Goal: Task Accomplishment & Management: Use online tool/utility

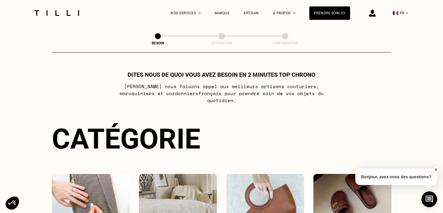
scroll to position [245, 0]
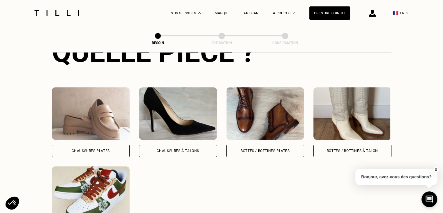
click at [101, 119] on img at bounding box center [91, 113] width 78 height 52
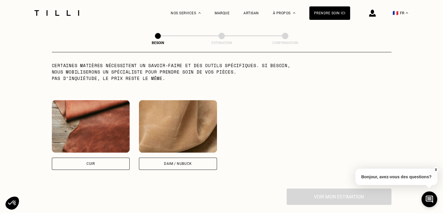
scroll to position [510, 0]
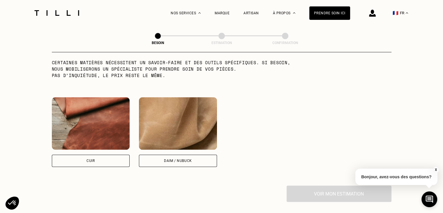
click at [107, 137] on img at bounding box center [91, 123] width 78 height 52
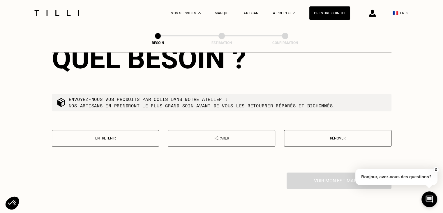
scroll to position [672, 0]
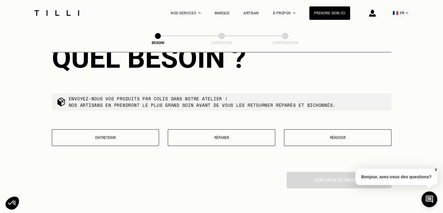
click at [195, 130] on button "Réparer" at bounding box center [221, 137] width 107 height 17
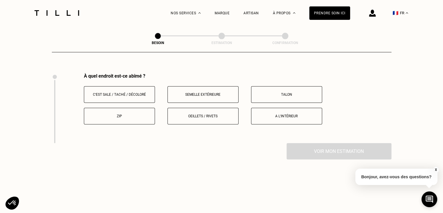
scroll to position [774, 0]
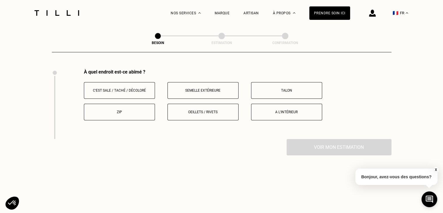
click at [146, 88] on p "C‘est sale / taché / décoloré" at bounding box center [119, 90] width 65 height 4
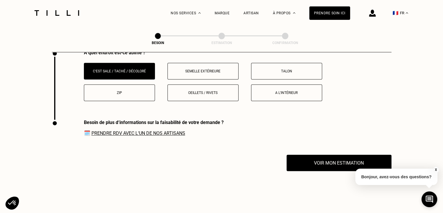
scroll to position [793, 0]
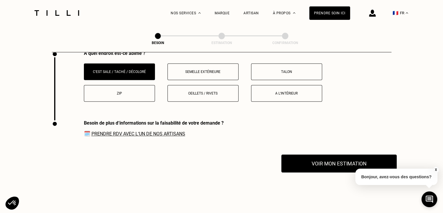
click at [295, 160] on button "Voir mon estimation" at bounding box center [338, 163] width 115 height 18
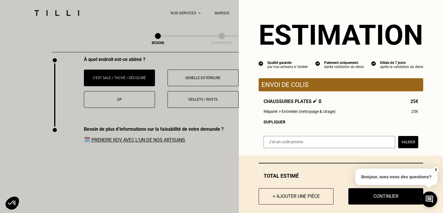
scroll to position [785, 0]
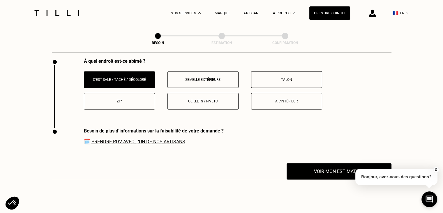
click at [212, 77] on p "Semelle extérieure" at bounding box center [203, 79] width 65 height 4
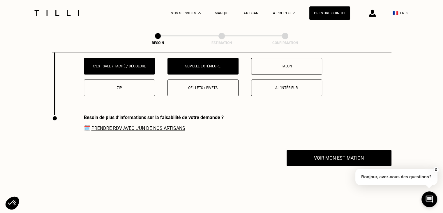
scroll to position [798, 0]
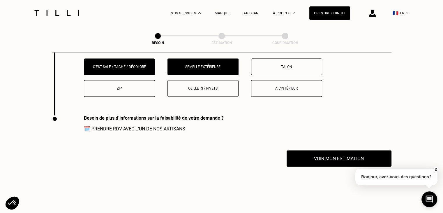
click at [132, 65] on p "C‘est sale / taché / décoloré" at bounding box center [119, 67] width 65 height 4
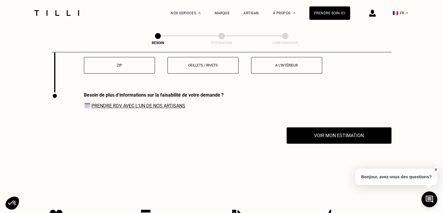
scroll to position [844, 0]
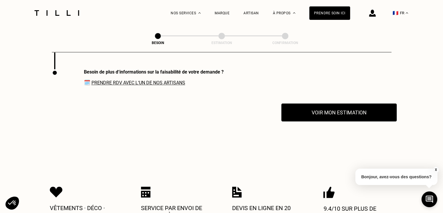
click at [306, 115] on button "Voir mon estimation" at bounding box center [338, 112] width 115 height 18
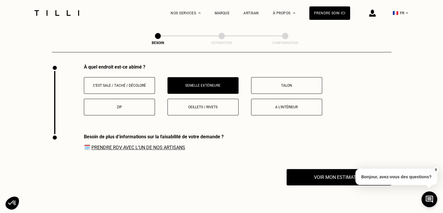
scroll to position [779, 0]
click at [217, 77] on button "Semelle extérieure" at bounding box center [202, 85] width 71 height 17
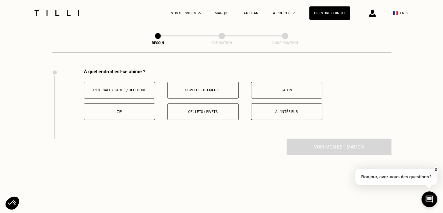
scroll to position [772, 0]
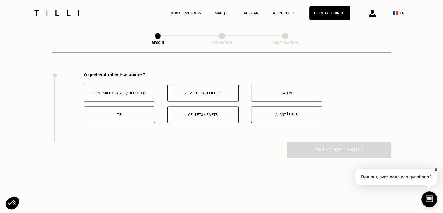
click at [204, 112] on p "Oeillets / rivets" at bounding box center [203, 114] width 65 height 4
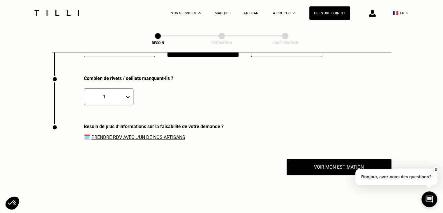
scroll to position [844, 0]
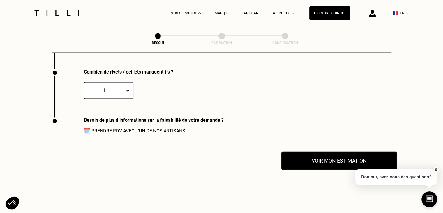
click at [292, 155] on button "Voir mon estimation" at bounding box center [338, 160] width 115 height 18
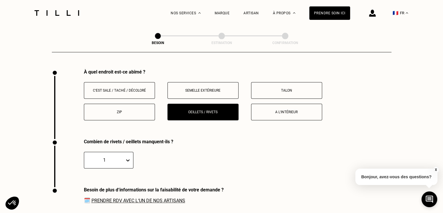
scroll to position [774, 0]
click at [197, 110] on p "Oeillets / rivets" at bounding box center [203, 112] width 65 height 4
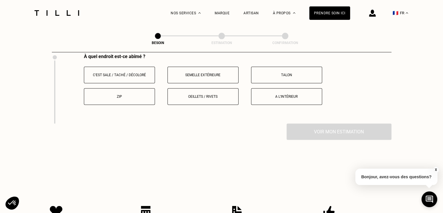
scroll to position [789, 0]
click at [275, 95] on p "A l‘intérieur" at bounding box center [286, 97] width 65 height 4
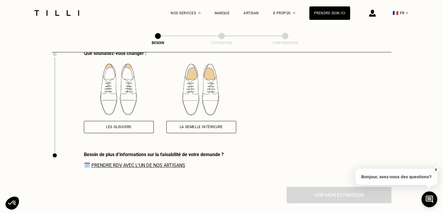
scroll to position [862, 0]
click at [164, 162] on link "Prendre RDV avec l‘un de nos artisans" at bounding box center [138, 165] width 94 height 6
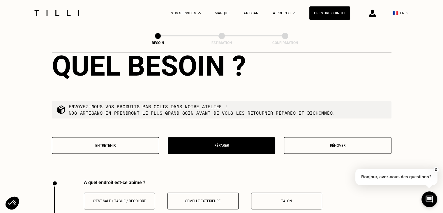
scroll to position [663, 0]
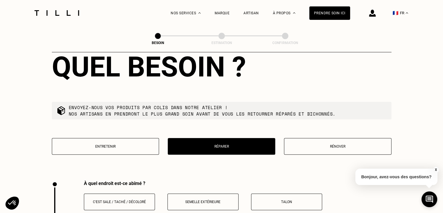
click at [300, 139] on button "Rénover" at bounding box center [337, 146] width 107 height 17
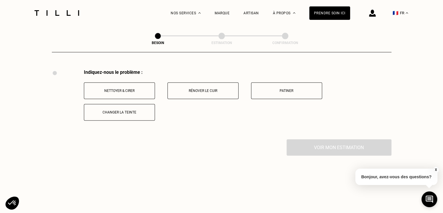
scroll to position [774, 0]
click at [199, 89] on button "Rénover le cuir" at bounding box center [202, 90] width 71 height 17
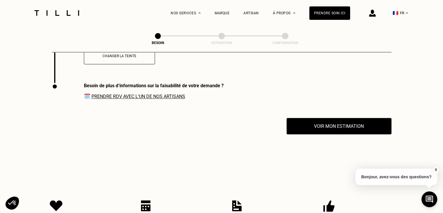
scroll to position [844, 0]
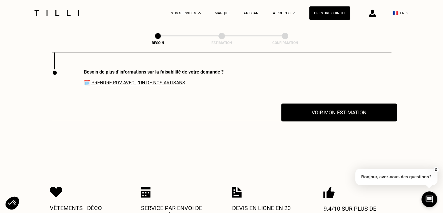
click at [305, 112] on button "Voir mon estimation" at bounding box center [338, 112] width 115 height 18
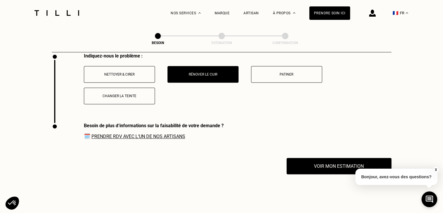
scroll to position [788, 0]
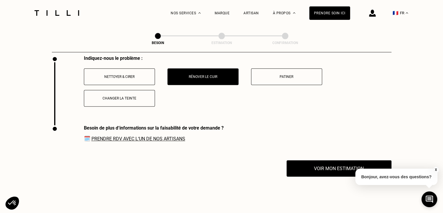
click at [219, 75] on p "Rénover le cuir" at bounding box center [203, 77] width 65 height 4
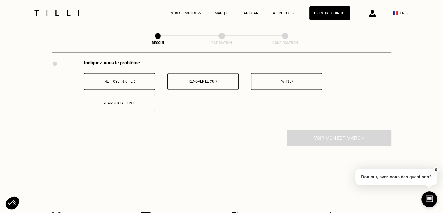
scroll to position [782, 0]
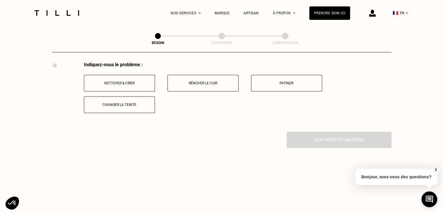
click at [267, 75] on button "Patiner" at bounding box center [286, 83] width 71 height 17
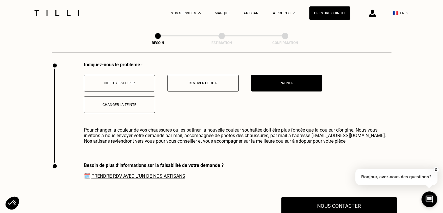
click at [299, 199] on button "Nous contacter" at bounding box center [338, 205] width 115 height 18
click at [309, 151] on div "Indiquez-nous le problème : Nettoyer & cirer Rénover le cuir Patiner Changer la…" at bounding box center [222, 112] width 340 height 100
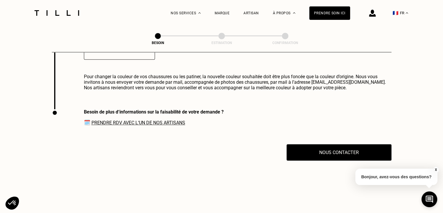
scroll to position [835, 0]
click at [309, 151] on button "Nous contacter" at bounding box center [339, 152] width 105 height 16
click at [340, 102] on div "Indiquez-nous le problème : Nettoyer & cirer Rénover le cuir Patiner Changer la…" at bounding box center [222, 58] width 340 height 100
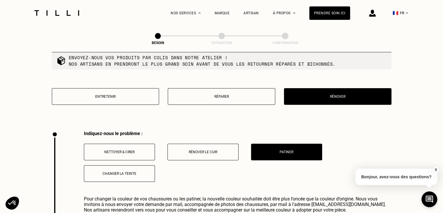
scroll to position [713, 0]
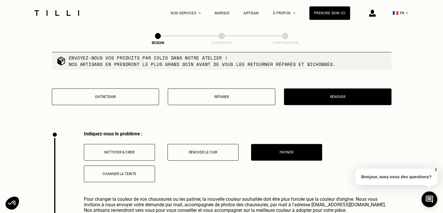
click at [150, 98] on button "Entretenir" at bounding box center [105, 96] width 107 height 17
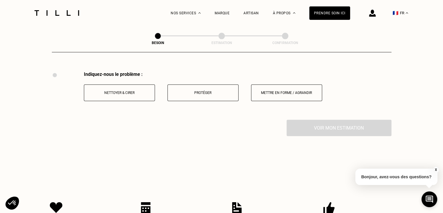
scroll to position [774, 0]
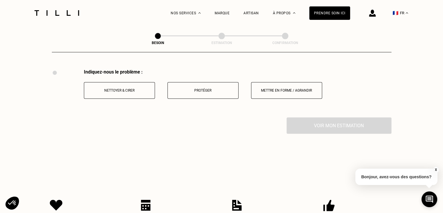
click at [181, 91] on button "Protéger" at bounding box center [202, 90] width 71 height 17
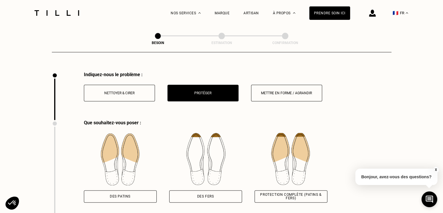
scroll to position [771, 0]
click at [121, 79] on div "Indiquez-nous le problème : Nettoyer & cirer Protéger Mettre en forme / Agrandir" at bounding box center [203, 86] width 238 height 29
click at [124, 91] on p "Nettoyer & cirer" at bounding box center [119, 93] width 65 height 4
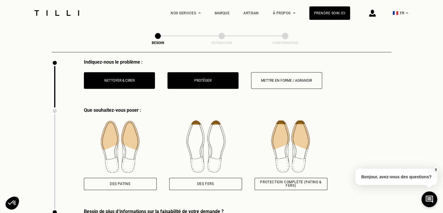
scroll to position [784, 0]
click at [196, 74] on button "Protéger" at bounding box center [202, 80] width 71 height 17
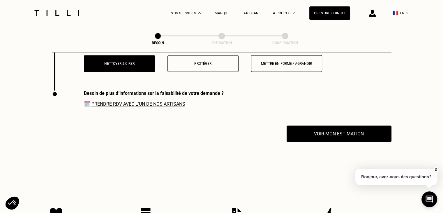
scroll to position [822, 0]
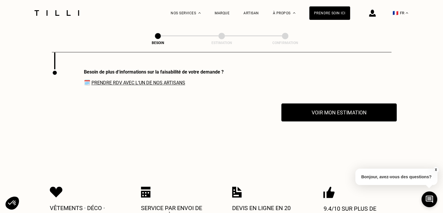
click at [310, 107] on button "Voir mon estimation" at bounding box center [338, 112] width 115 height 18
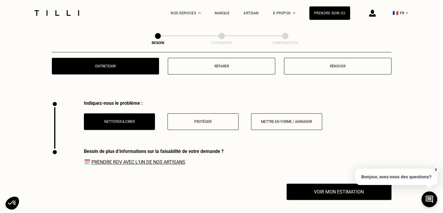
scroll to position [743, 0]
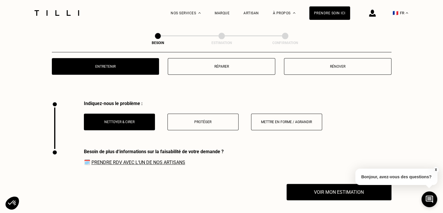
click at [136, 120] on p "Nettoyer & cirer" at bounding box center [119, 122] width 65 height 4
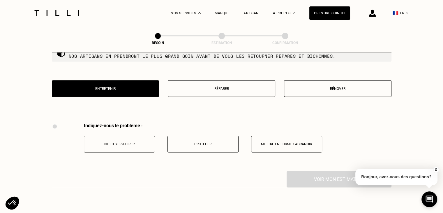
scroll to position [716, 0]
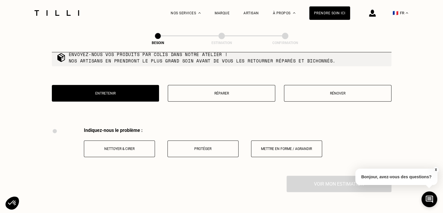
click at [195, 91] on p "Réparer" at bounding box center [221, 93] width 101 height 4
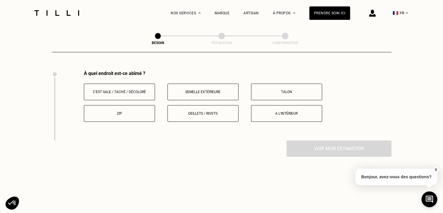
scroll to position [774, 0]
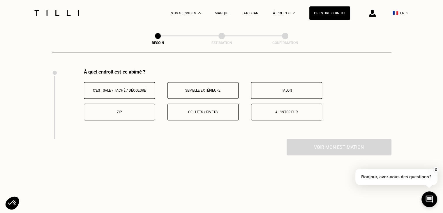
click at [139, 90] on button "C‘est sale / taché / décoloré" at bounding box center [119, 90] width 71 height 17
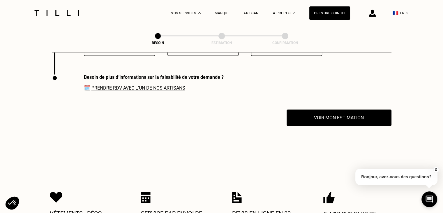
scroll to position [844, 0]
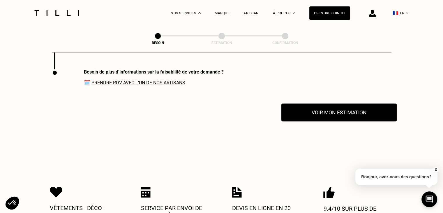
click at [310, 108] on button "Voir mon estimation" at bounding box center [338, 112] width 115 height 18
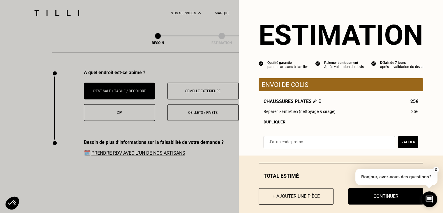
scroll to position [773, 0]
drag, startPoint x: 334, startPoint y: 114, endPoint x: 259, endPoint y: 114, distance: 75.1
click at [264, 114] on div "Réparer > Entretien (nettoyage & cirage) 25€" at bounding box center [341, 111] width 155 height 5
copy span "Réparer > Entretien (nettoyage & cirage)"
